Goal: Book appointment/travel/reservation

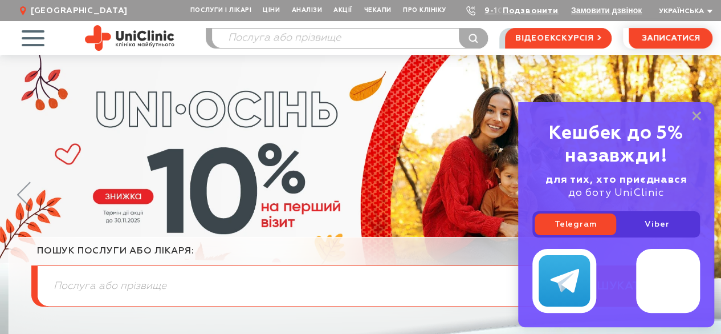
click at [115, 46] on img at bounding box center [130, 38] width 90 height 26
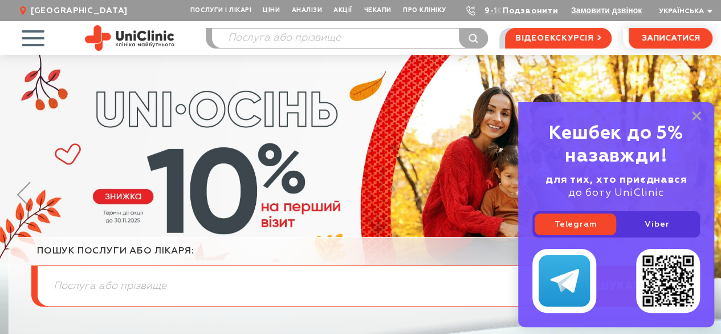
click at [140, 42] on img at bounding box center [130, 38] width 90 height 26
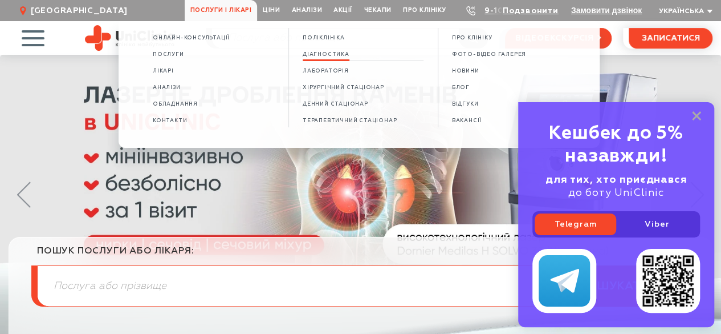
click at [325, 51] on link "Діагностика" at bounding box center [326, 55] width 47 height 10
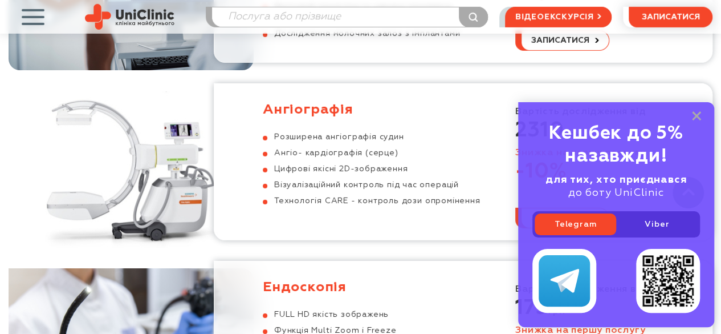
scroll to position [1768, 0]
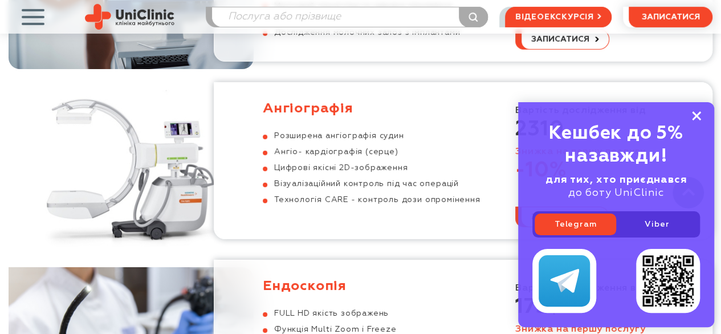
click at [697, 115] on icon at bounding box center [696, 116] width 9 height 10
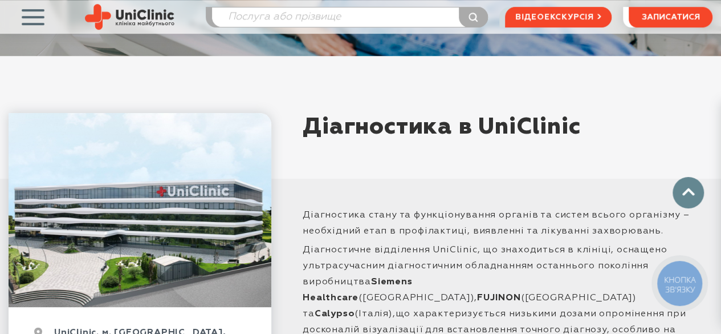
scroll to position [171, 0]
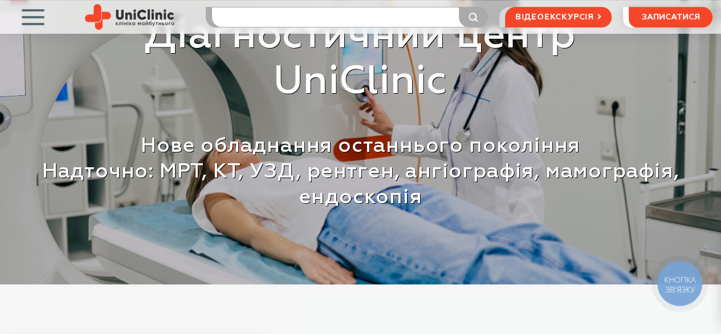
click at [255, 9] on input "search" at bounding box center [349, 16] width 275 height 19
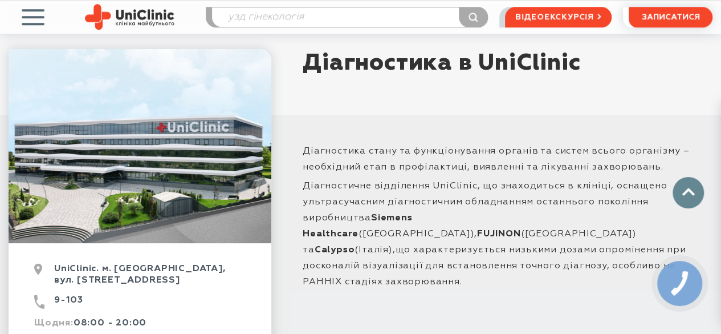
type input "узд гінекологія"
click at [459, 7] on button "submit" at bounding box center [473, 17] width 29 height 21
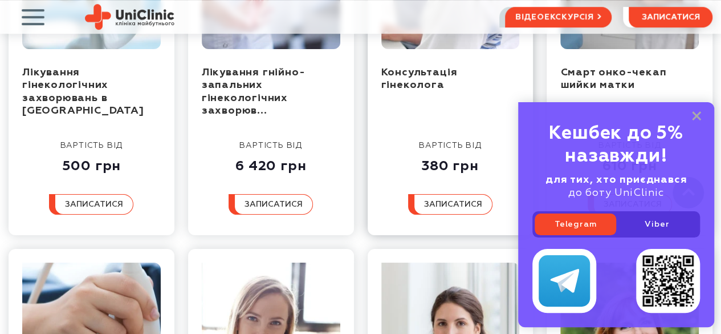
scroll to position [316, 0]
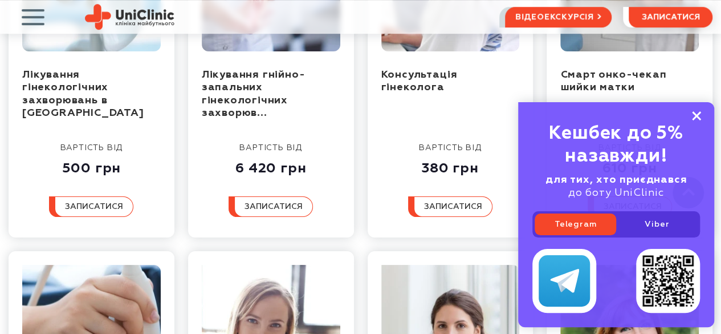
click at [699, 115] on rect at bounding box center [696, 115] width 9 height 9
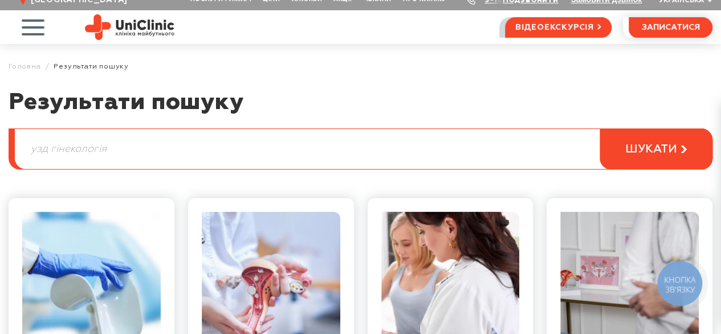
scroll to position [0, 0]
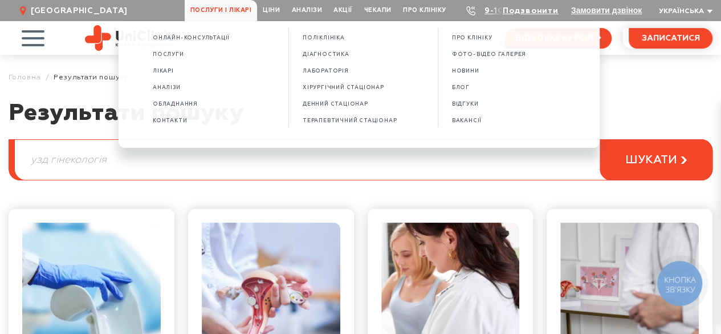
click at [235, 13] on span "Послуги і лікарі" at bounding box center [221, 10] width 72 height 21
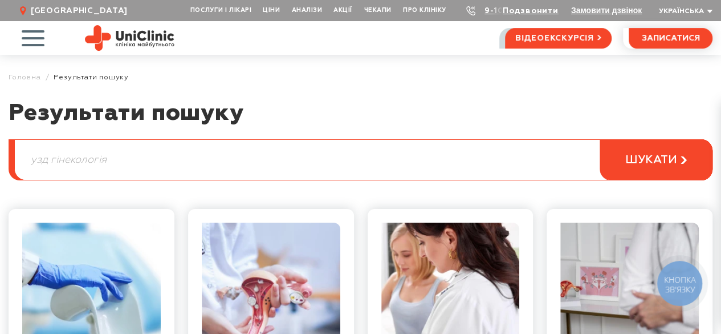
click at [233, 13] on span "Послуги і лікарі" at bounding box center [221, 10] width 72 height 21
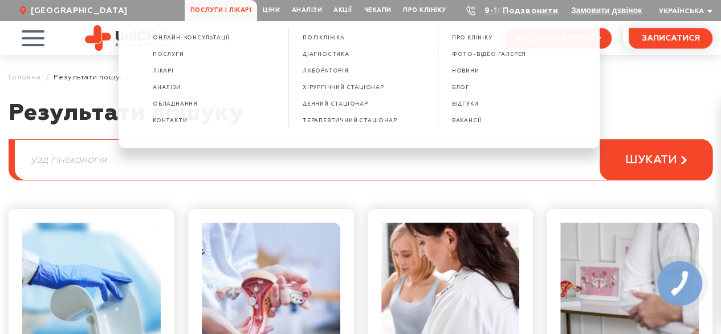
click at [209, 14] on span "Послуги і лікарі" at bounding box center [221, 10] width 72 height 21
click at [202, 6] on span "Послуги і лікарі" at bounding box center [221, 10] width 72 height 21
click at [202, 2] on span "Послуги і лікарі" at bounding box center [221, 10] width 72 height 21
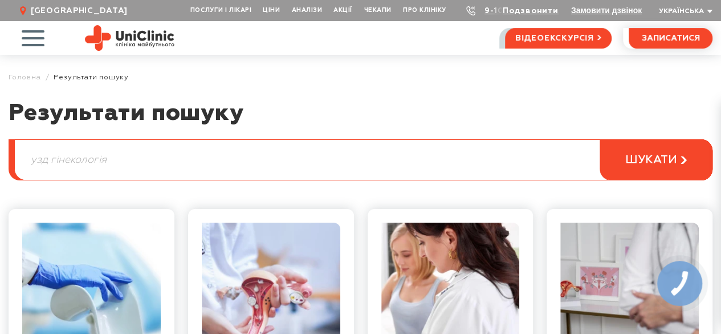
click at [202, 6] on span "Послуги і лікарі" at bounding box center [221, 10] width 72 height 21
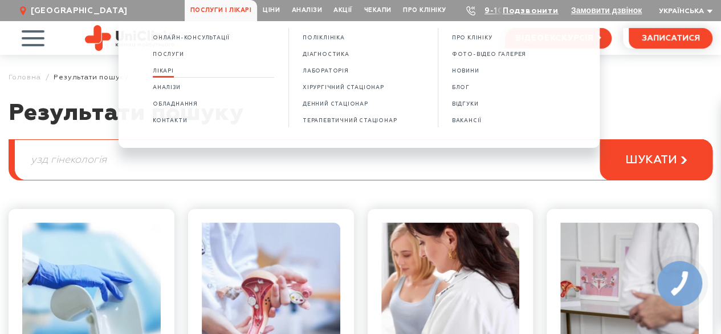
click at [167, 69] on span "Лікарі" at bounding box center [163, 71] width 21 height 6
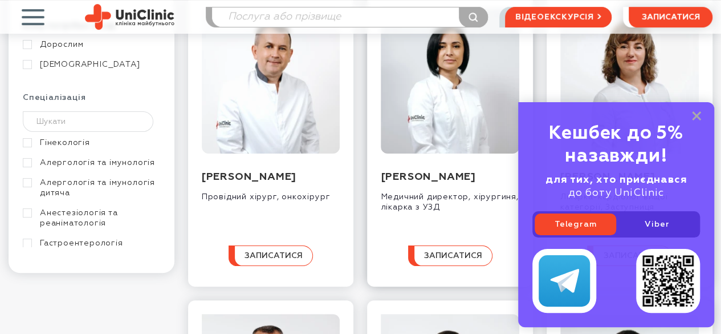
scroll to position [171, 0]
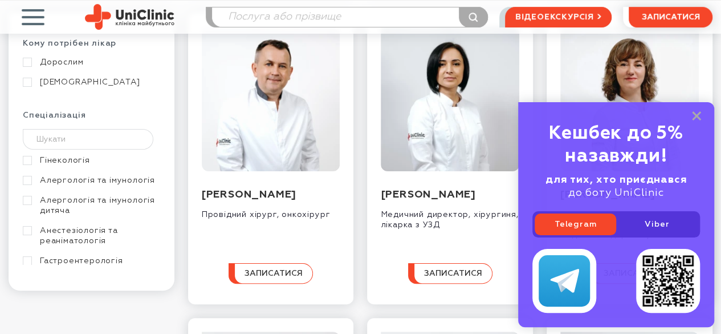
click at [701, 116] on div "Кешбек до 5% назавжди! для тих, хто приєднався до боту UniClinic Telegram Viber" at bounding box center [616, 214] width 196 height 225
click at [693, 117] on icon at bounding box center [696, 116] width 9 height 10
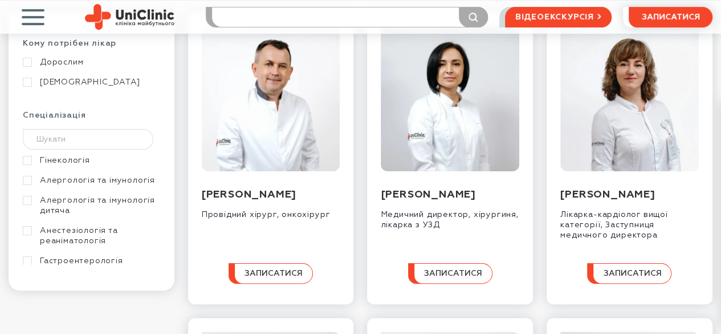
click at [247, 19] on input "search" at bounding box center [349, 16] width 275 height 19
click at [459, 7] on button "submit" at bounding box center [473, 17] width 29 height 21
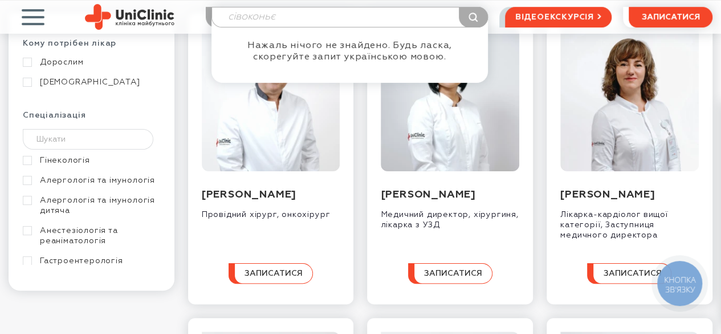
click at [279, 14] on input "сівоконьє" at bounding box center [349, 16] width 275 height 19
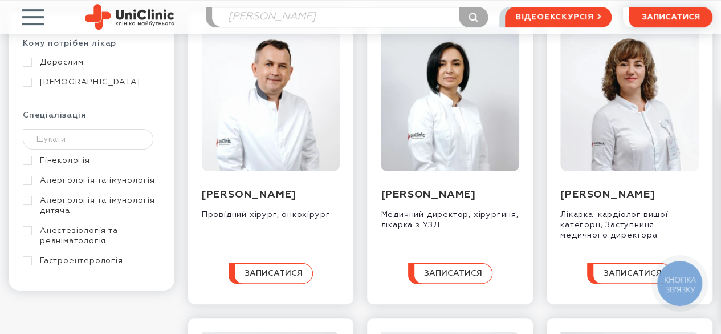
type input "сівоконь"
click at [459, 7] on button "submit" at bounding box center [473, 17] width 29 height 21
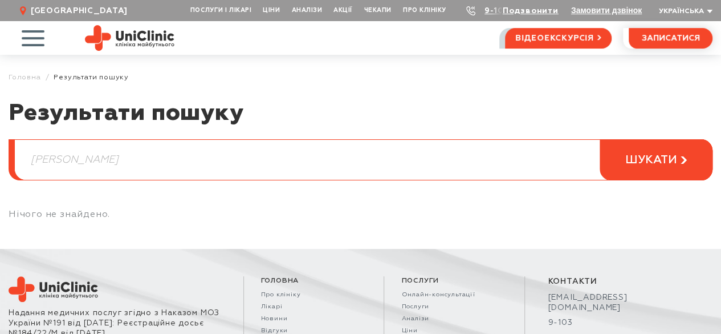
drag, startPoint x: 129, startPoint y: 172, endPoint x: 73, endPoint y: 164, distance: 57.0
click at [128, 172] on input "сівоконь" at bounding box center [363, 160] width 697 height 40
click at [40, 160] on input "сівоконь" at bounding box center [363, 160] width 697 height 40
type input "сивоконь"
click at [600, 139] on button "шукати" at bounding box center [656, 159] width 113 height 41
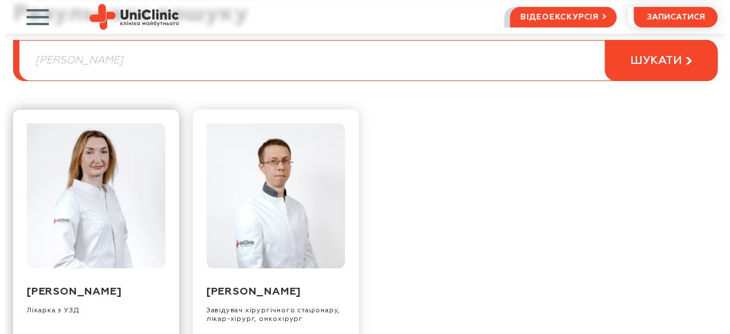
scroll to position [228, 0]
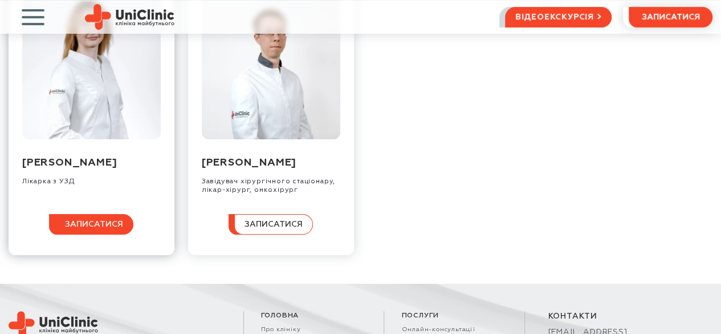
click at [70, 234] on button "записатися" at bounding box center [91, 224] width 84 height 21
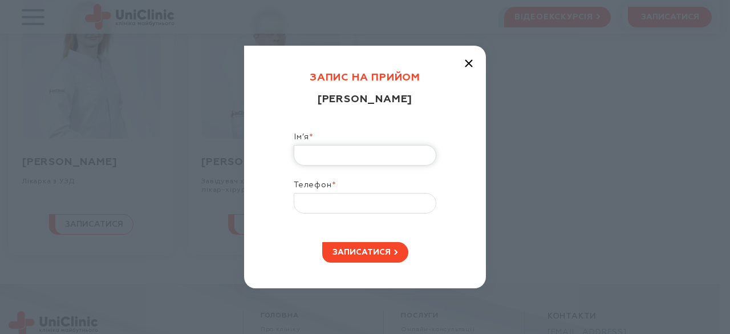
click at [354, 145] on input "Ім’я *" at bounding box center [365, 155] width 143 height 21
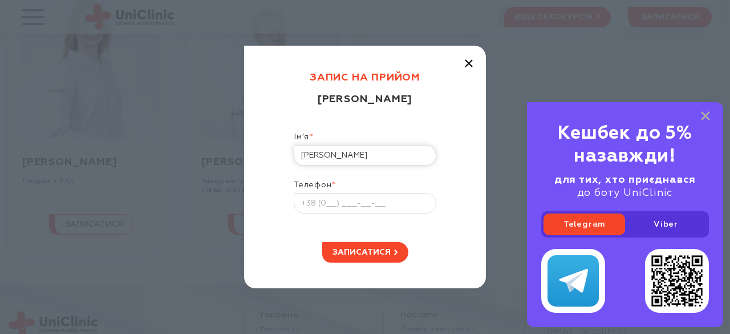
type input "Олена"
click at [312, 212] on input "Телефон *" at bounding box center [365, 203] width 143 height 21
type input "+38 (097) 484-39-99"
click at [379, 242] on button "записатися" at bounding box center [365, 252] width 86 height 21
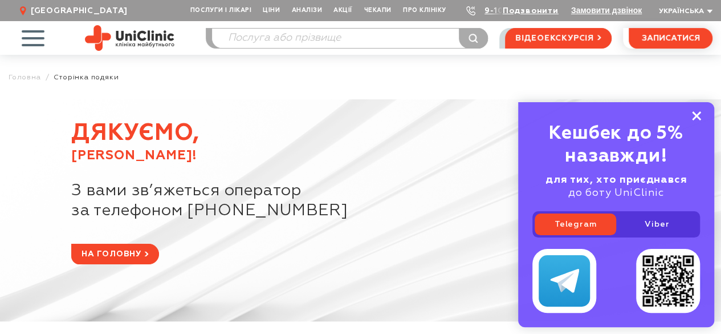
click at [701, 113] on icon at bounding box center [696, 116] width 9 height 10
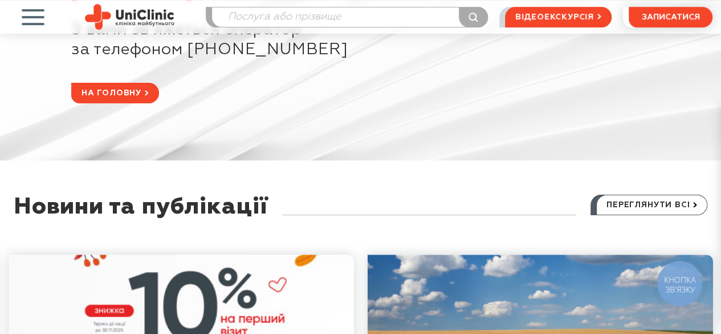
scroll to position [171, 0]
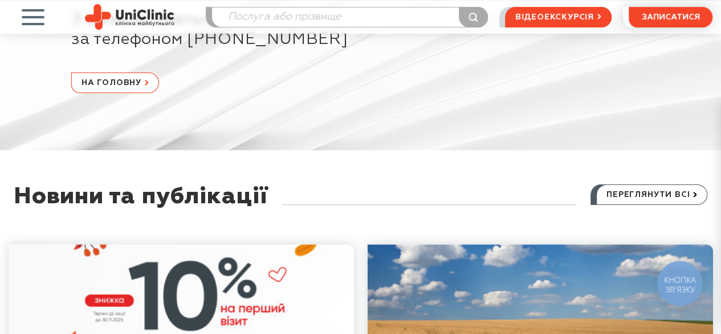
click at [124, 91] on span "на головну" at bounding box center [112, 82] width 60 height 19
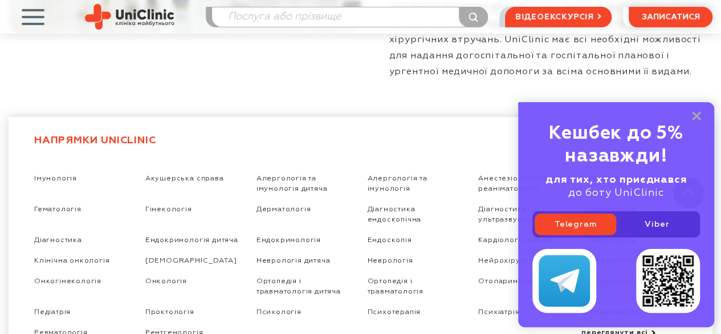
scroll to position [1825, 0]
